Goal: Navigation & Orientation: Find specific page/section

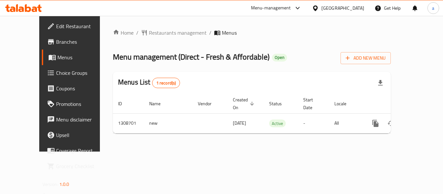
click at [161, 34] on span "Restaurants management" at bounding box center [178, 33] width 58 height 8
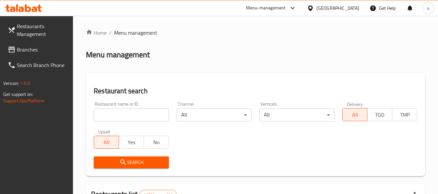
click at [50, 51] on span "Branches" at bounding box center [42, 50] width 51 height 8
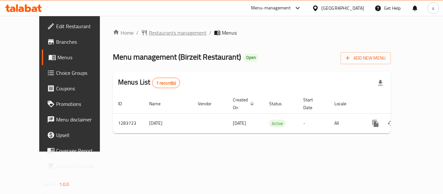
click at [149, 34] on span "Restaurants management" at bounding box center [178, 33] width 58 height 8
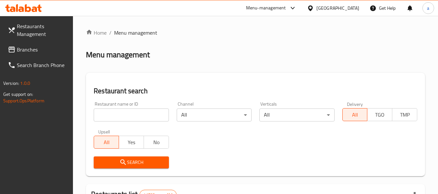
click at [35, 57] on link "Branches" at bounding box center [38, 50] width 71 height 16
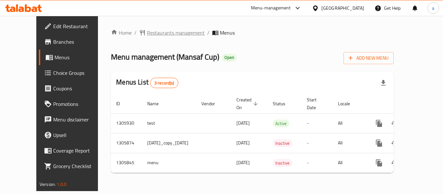
click at [147, 30] on span "Restaurants management" at bounding box center [176, 33] width 58 height 8
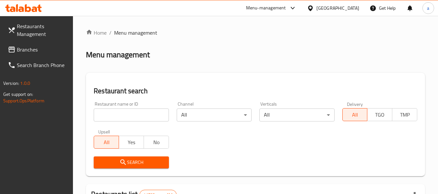
click at [40, 50] on span "Branches" at bounding box center [42, 50] width 51 height 8
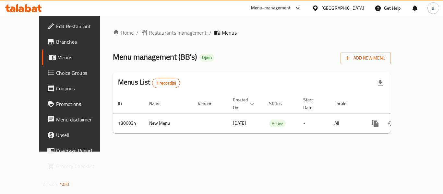
click at [149, 29] on span "Restaurants management" at bounding box center [178, 33] width 58 height 8
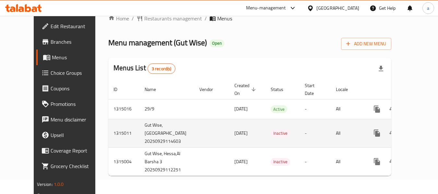
scroll to position [15, 0]
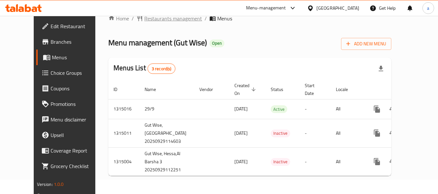
click at [150, 19] on span "Restaurants management" at bounding box center [173, 19] width 58 height 8
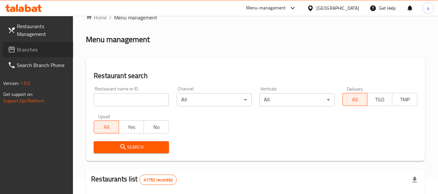
click at [31, 42] on link "Branches" at bounding box center [38, 50] width 71 height 16
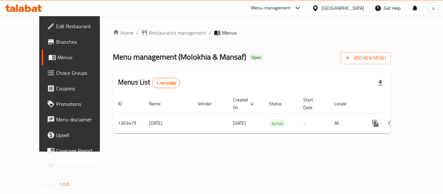
click at [42, 50] on link "Menus" at bounding box center [77, 58] width 71 height 16
click at [149, 31] on span "Restaurants management" at bounding box center [178, 33] width 58 height 8
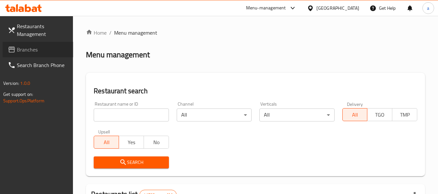
click at [31, 48] on span "Branches" at bounding box center [42, 50] width 51 height 8
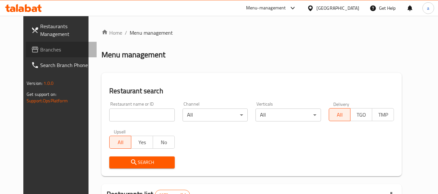
click at [40, 47] on span "Branches" at bounding box center [65, 50] width 51 height 8
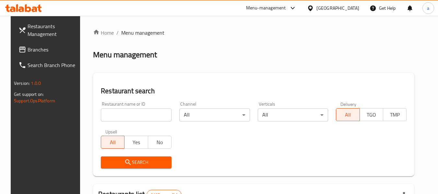
click at [32, 51] on span "Branches" at bounding box center [53, 50] width 51 height 8
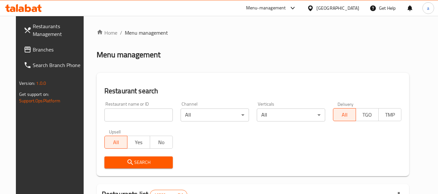
click at [34, 52] on span "Branches" at bounding box center [58, 50] width 51 height 8
